Goal: Information Seeking & Learning: Check status

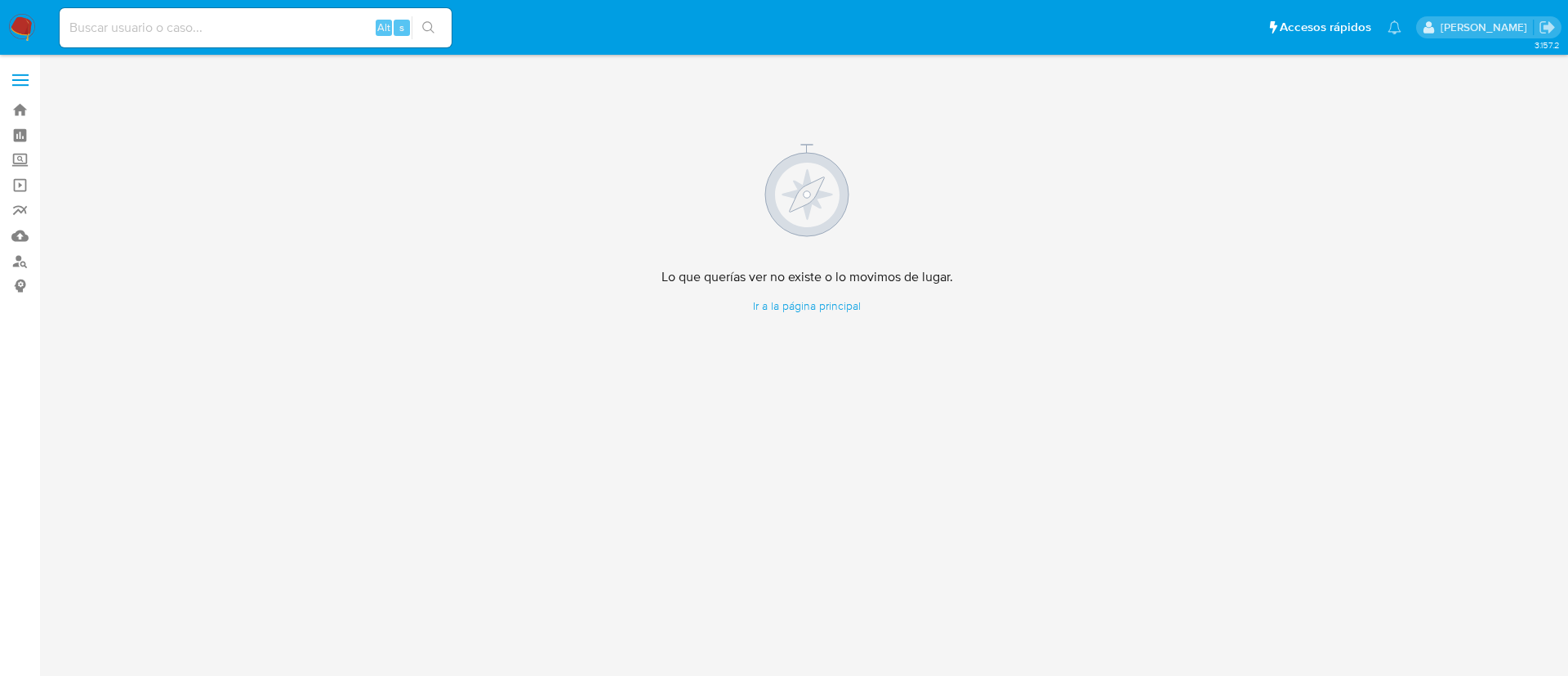
click at [232, 31] on input at bounding box center [256, 28] width 392 height 21
paste input "459208892"
type input "459208892"
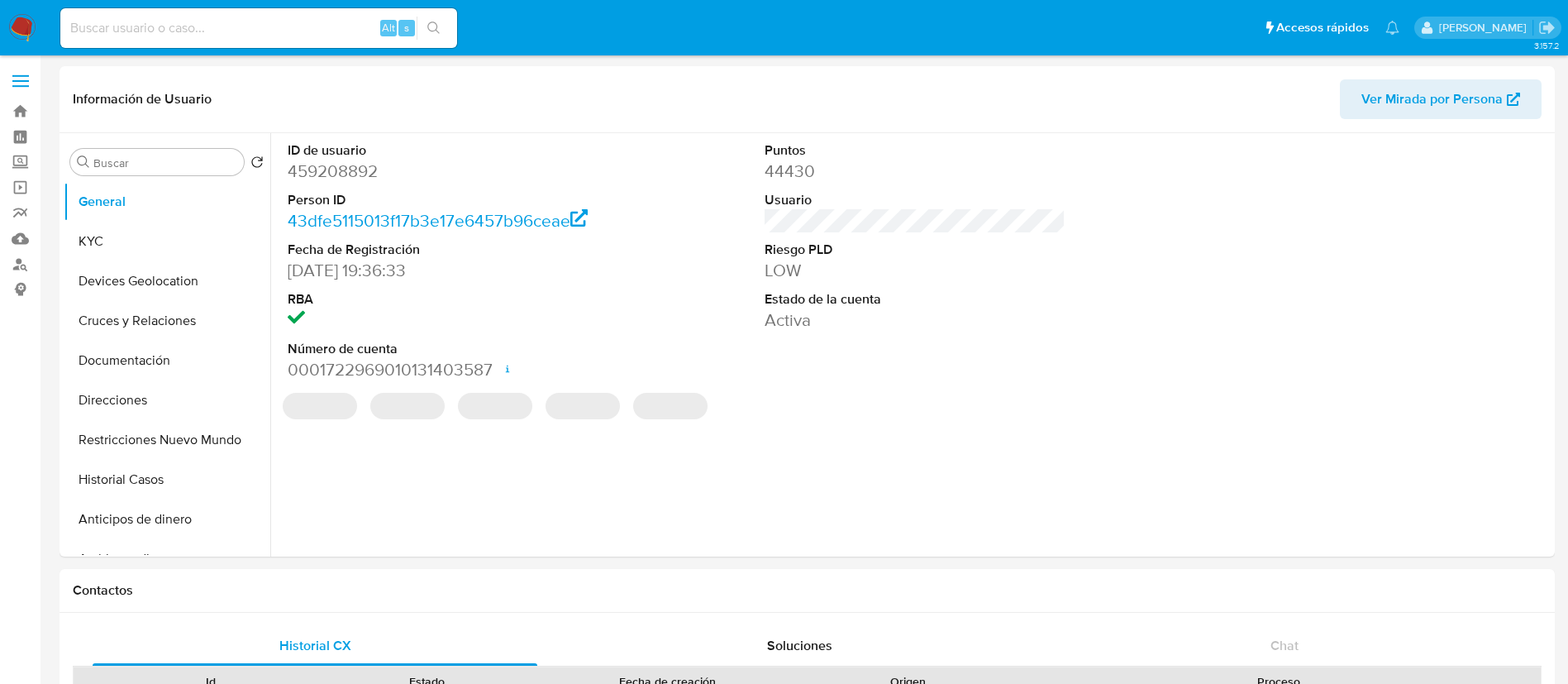
select select "10"
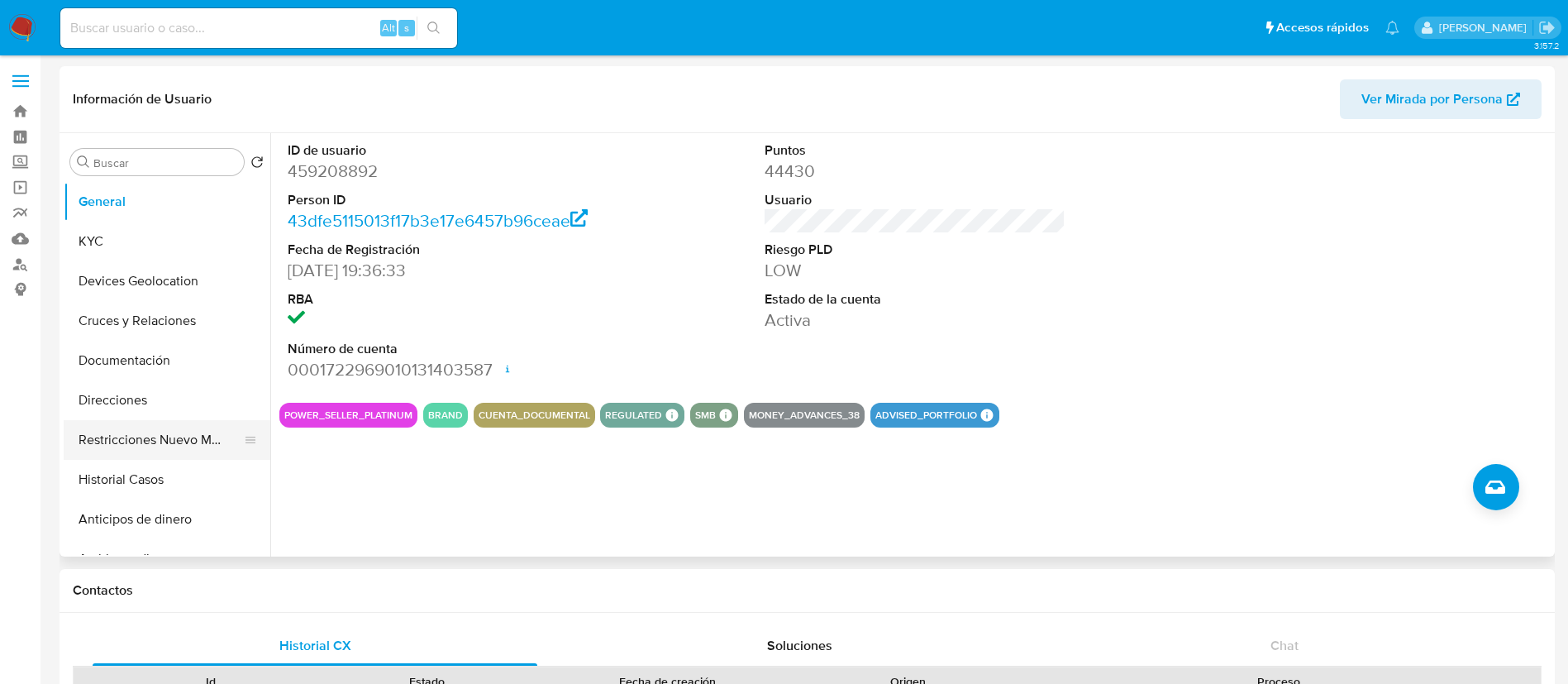
click at [106, 440] on button "Restricciones Nuevo Mundo" at bounding box center [160, 439] width 194 height 40
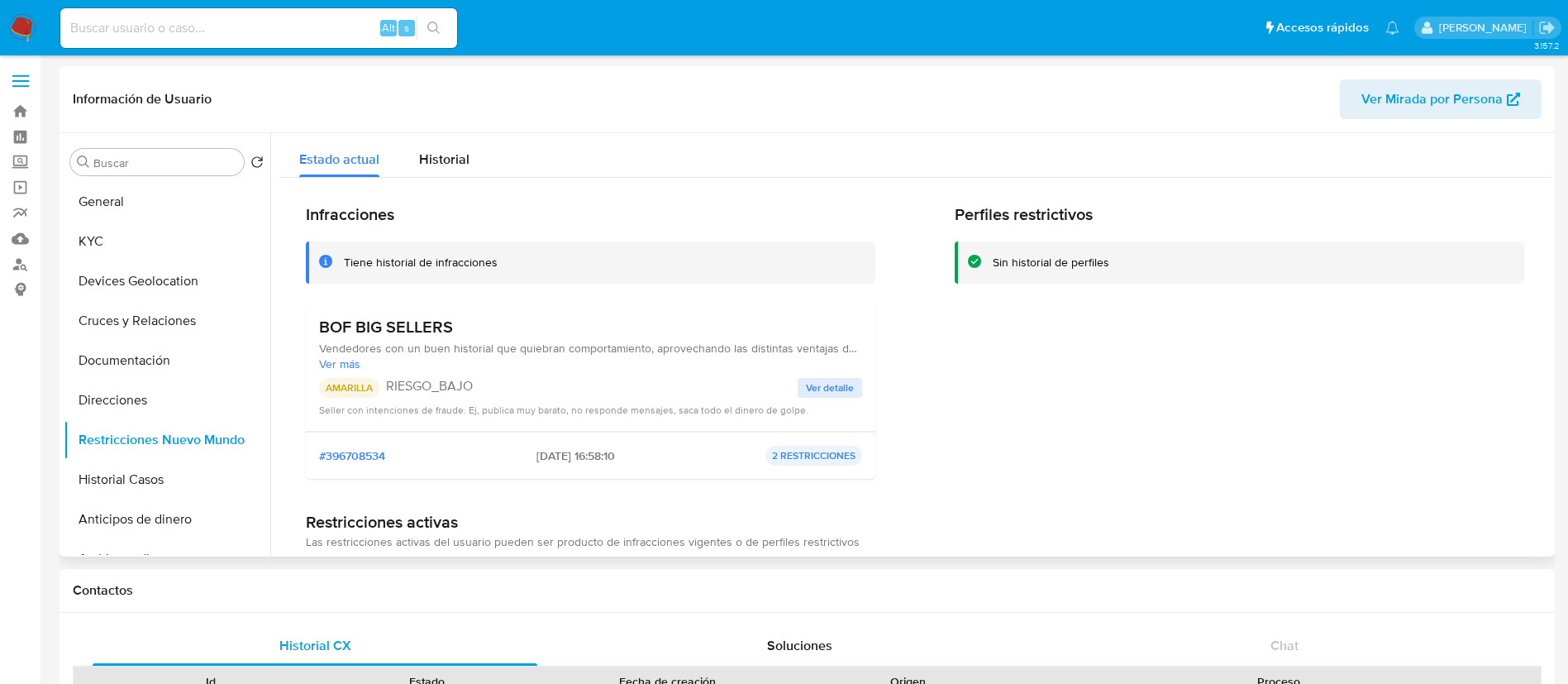
click at [814, 389] on span "Ver detalle" at bounding box center [830, 388] width 48 height 17
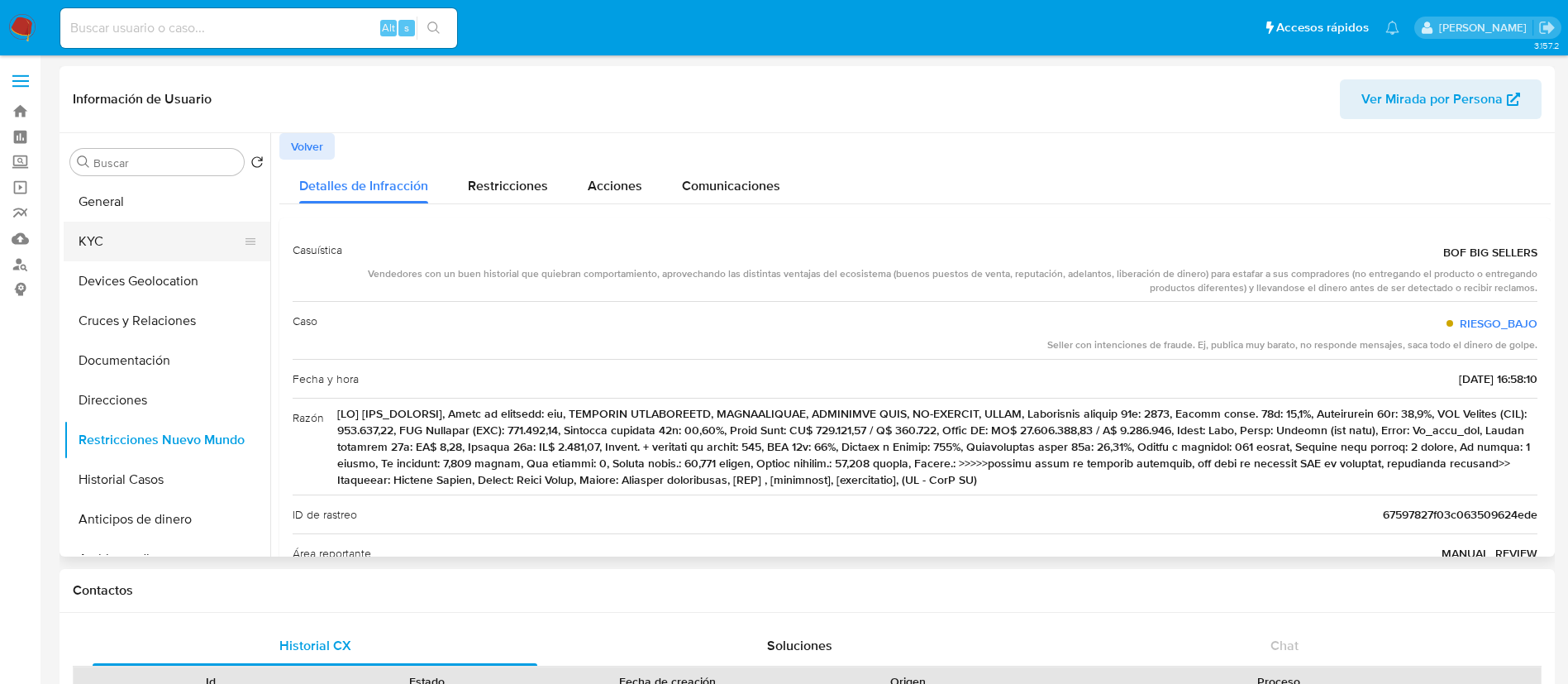
click at [104, 247] on button "KYC" at bounding box center [160, 241] width 194 height 40
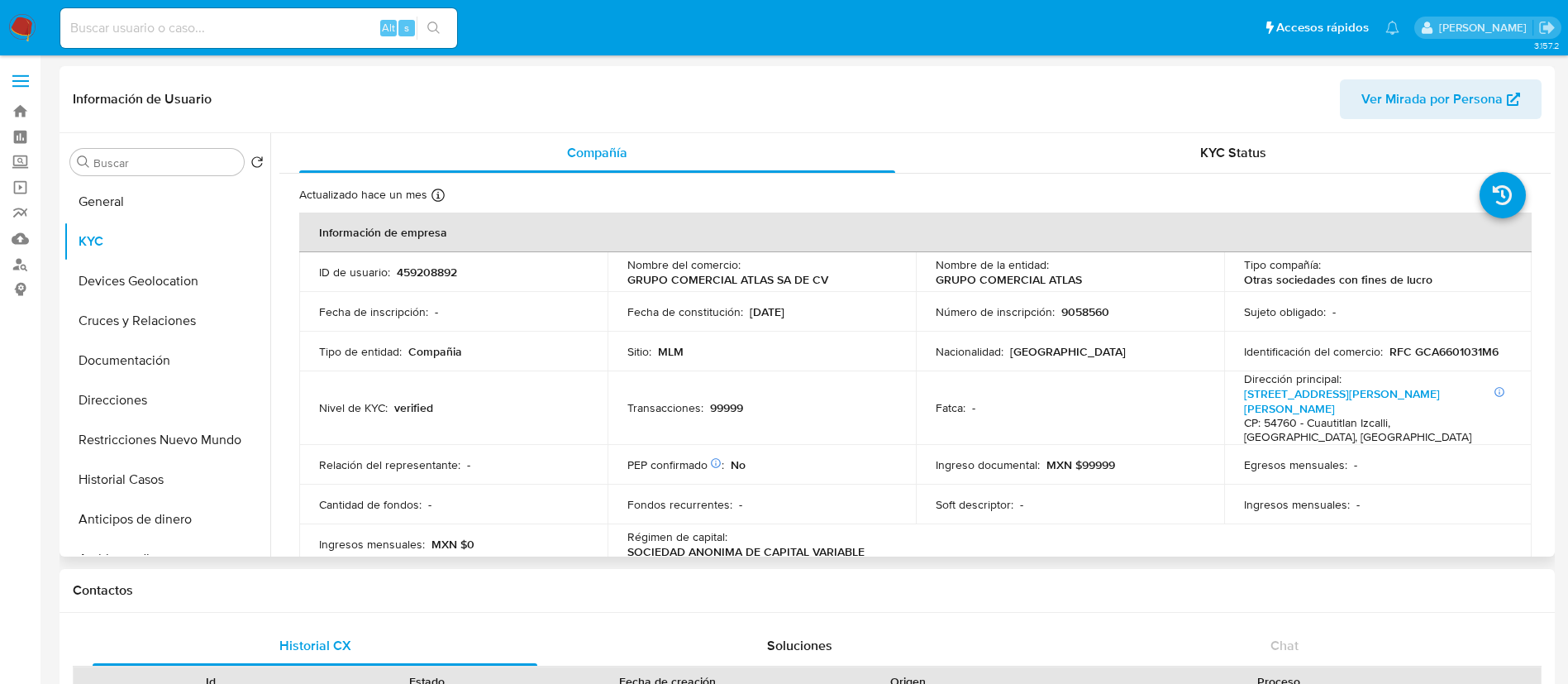
click at [437, 280] on td "ID de usuario : 459208892" at bounding box center [453, 272] width 308 height 40
click at [437, 274] on p "459208892" at bounding box center [426, 272] width 60 height 15
drag, startPoint x: 437, startPoint y: 274, endPoint x: 437, endPoint y: 262, distance: 12.0
click at [437, 271] on p "459208892" at bounding box center [426, 272] width 60 height 15
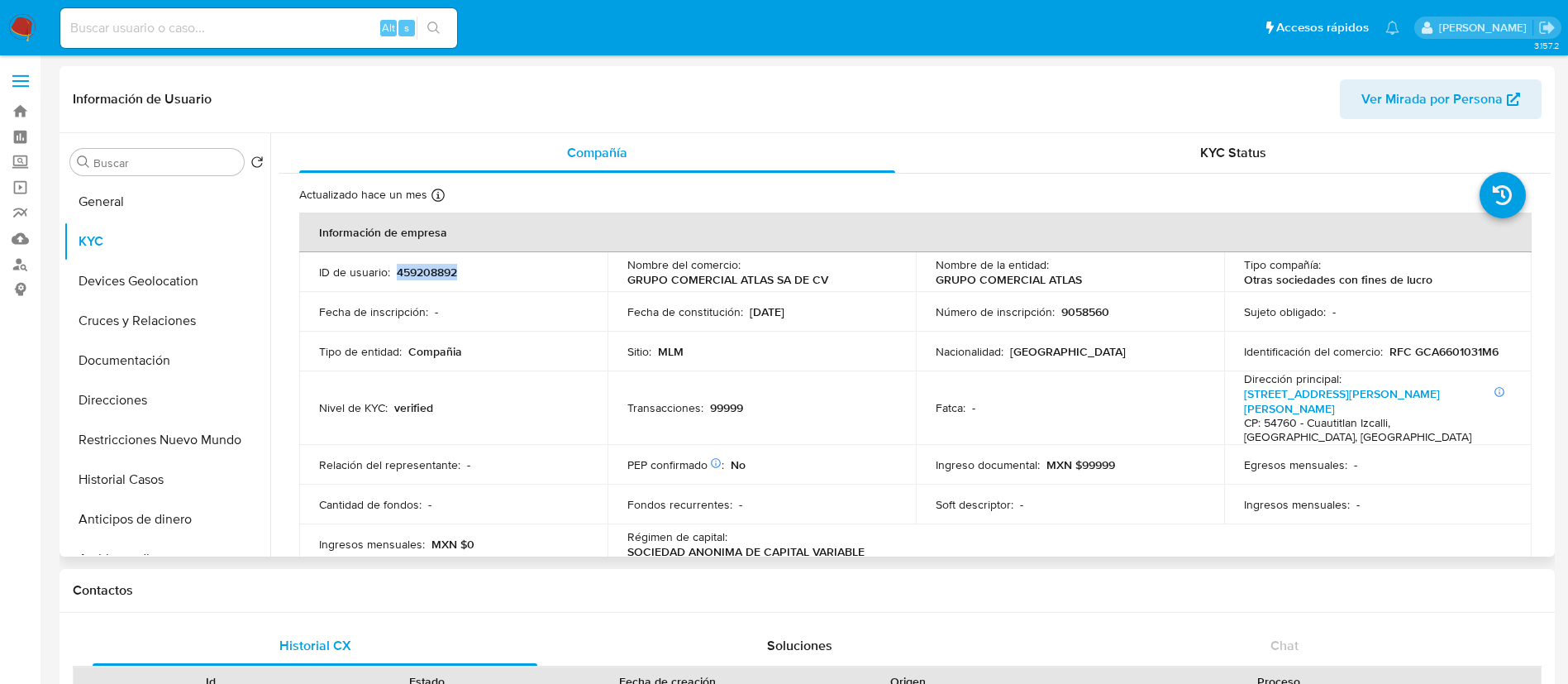
copy p "459208892"
drag, startPoint x: 841, startPoint y: 282, endPoint x: 620, endPoint y: 274, distance: 221.1
click at [620, 274] on td "Nombre del comercio : GRUPO COMERCIAL ATLAS SA DE CV" at bounding box center [761, 272] width 308 height 40
copy p "GRUPO COMERCIAL ATLAS SA DE CV"
click at [154, 447] on button "Restricciones Nuevo Mundo" at bounding box center [160, 439] width 194 height 40
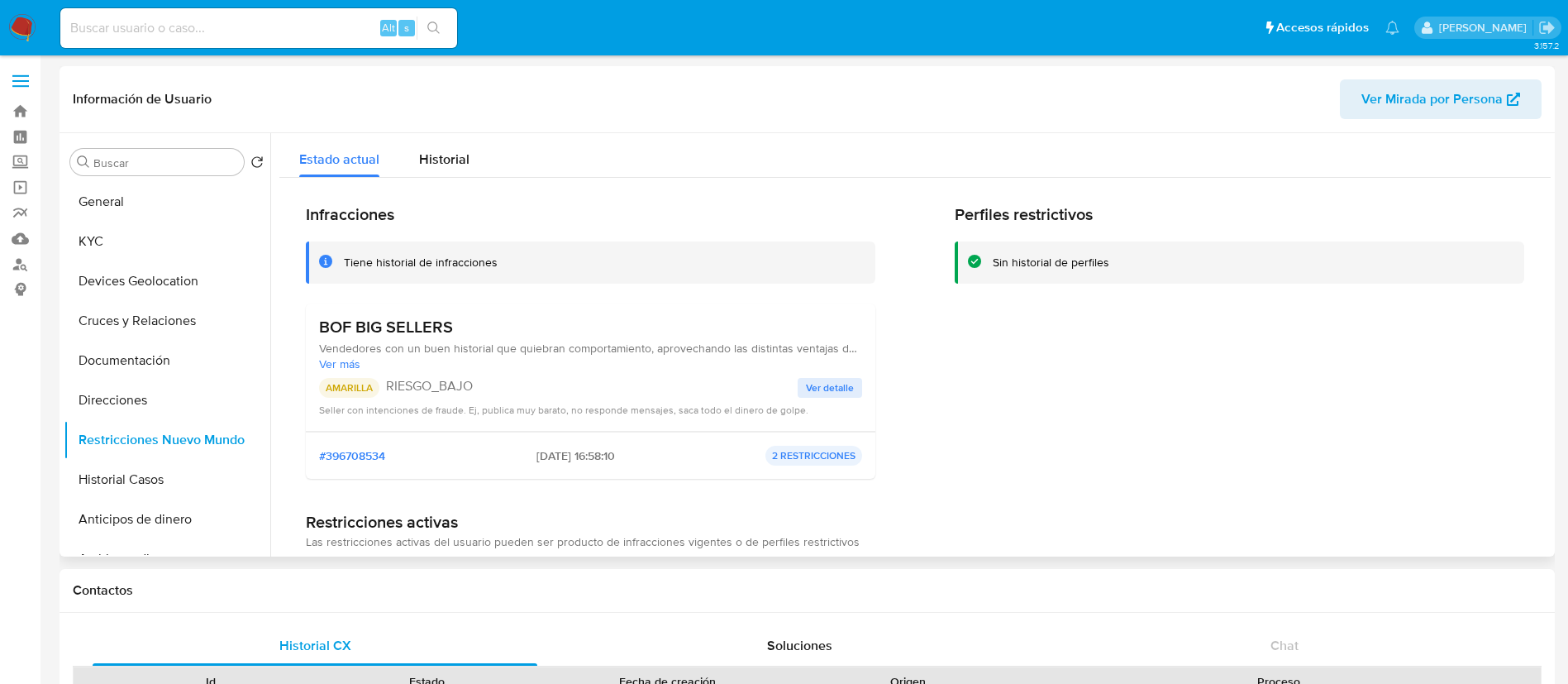
click at [852, 371] on div "BOF BIG SELLERS Vendedores con un buen historial que quiebran comportamiento, a…" at bounding box center [591, 367] width 543 height 101
click at [851, 379] on button "Ver detalle" at bounding box center [829, 387] width 64 height 20
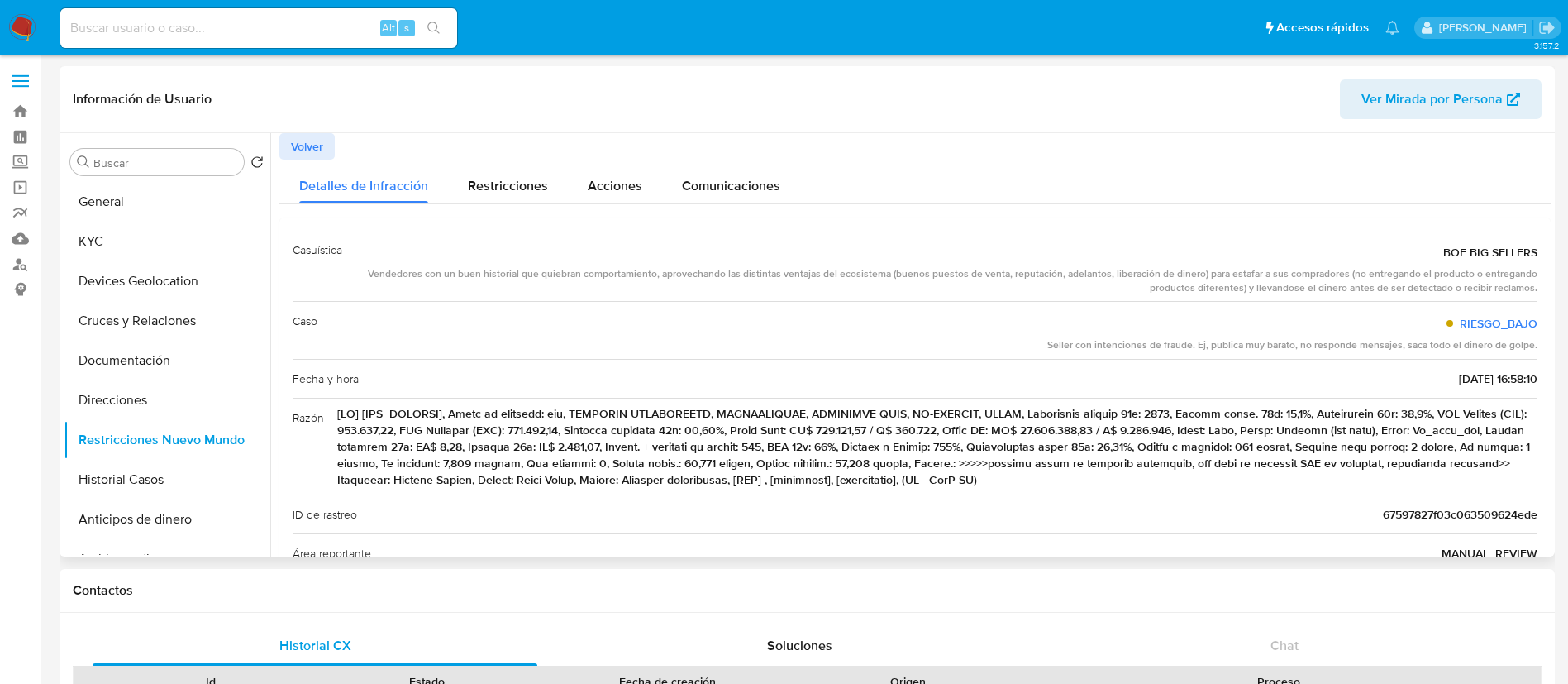
drag, startPoint x: 1434, startPoint y: 254, endPoint x: 1534, endPoint y: 265, distance: 100.6
click at [1534, 265] on div "Casuística BOF BIG SELLERS Vendedores con un buen historial que quiebran compor…" at bounding box center [915, 460] width 1271 height 485
drag, startPoint x: 1049, startPoint y: 348, endPoint x: 1587, endPoint y: 352, distance: 538.0
click at [146, 477] on button "Historial Casos" at bounding box center [160, 479] width 194 height 40
